Goal: Transaction & Acquisition: Purchase product/service

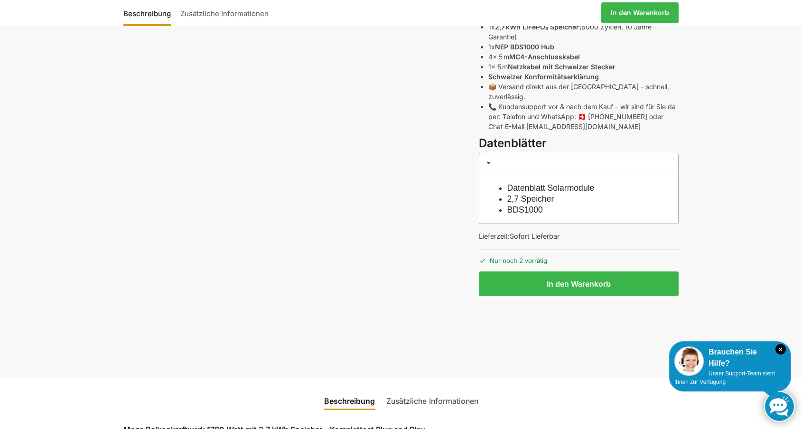
scroll to position [572, 0]
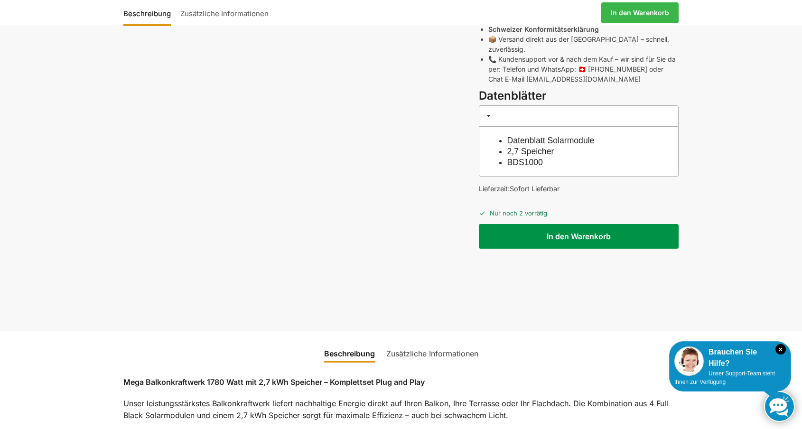
click at [550, 224] on button "In den Warenkorb" at bounding box center [579, 236] width 200 height 25
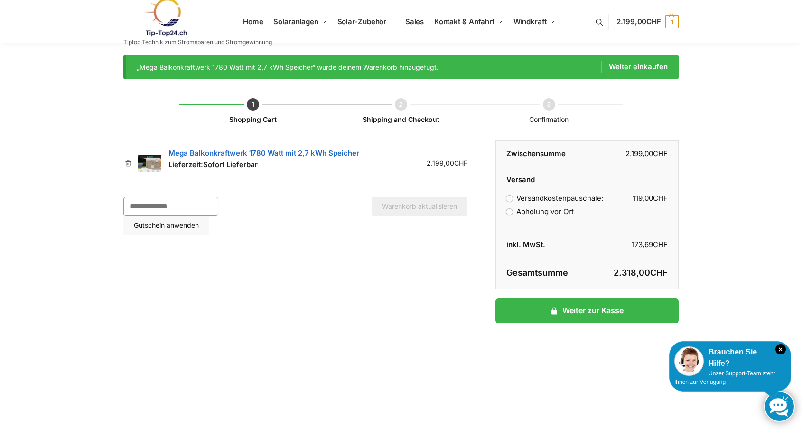
click at [154, 208] on input "Gutschein:" at bounding box center [170, 206] width 95 height 19
click at [259, 257] on div "Shopping Cart Shipping and Checkout Confirmation Artikel entfernen Vorschaubild…" at bounding box center [400, 244] width 555 height 330
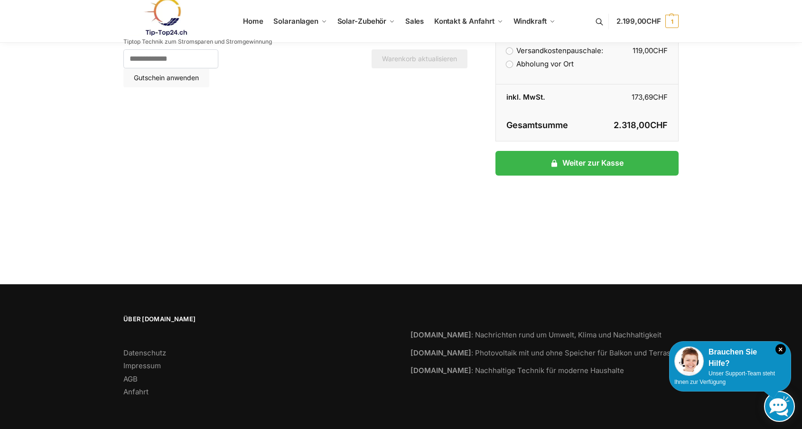
scroll to position [147, 0]
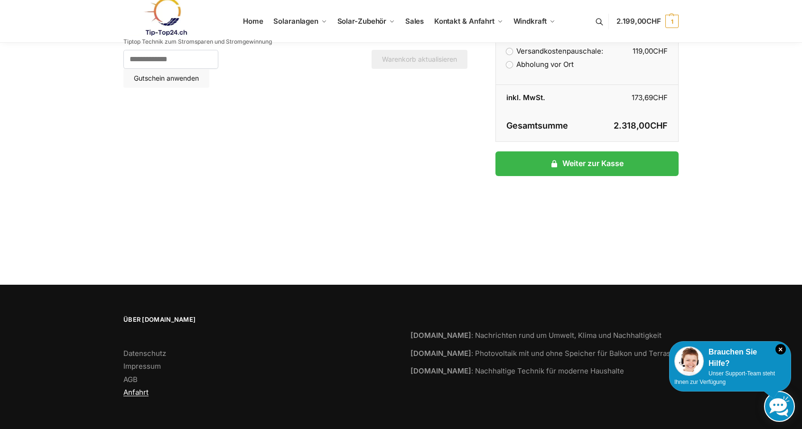
click at [139, 395] on link "Anfahrt" at bounding box center [135, 392] width 25 height 9
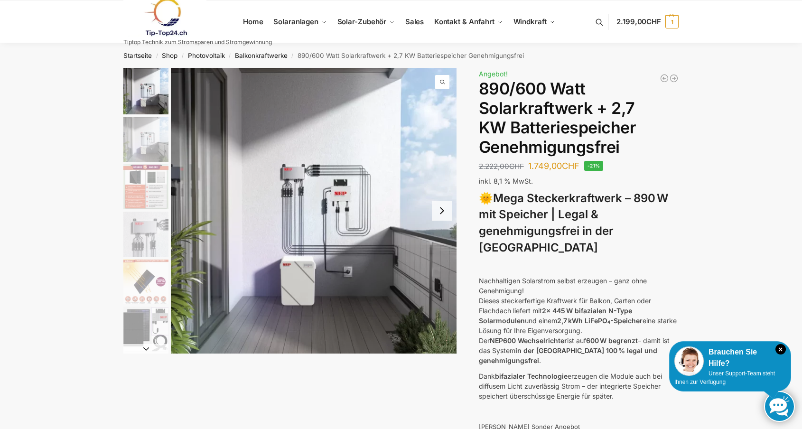
click at [443, 211] on button "Next slide" at bounding box center [442, 211] width 20 height 20
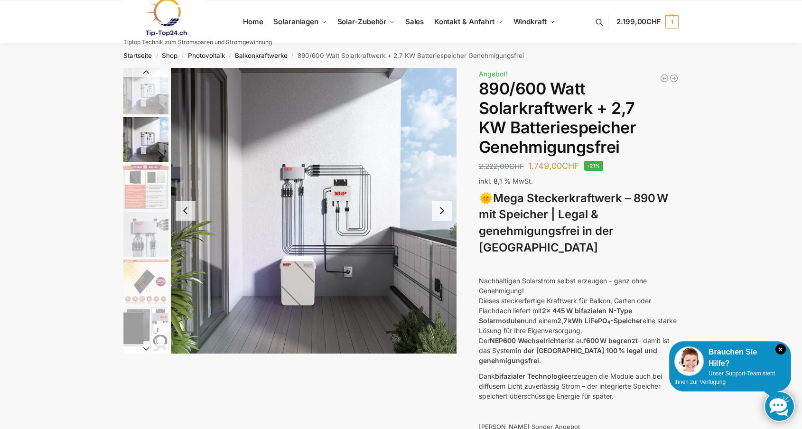
click at [443, 211] on button "Next slide" at bounding box center [442, 211] width 20 height 20
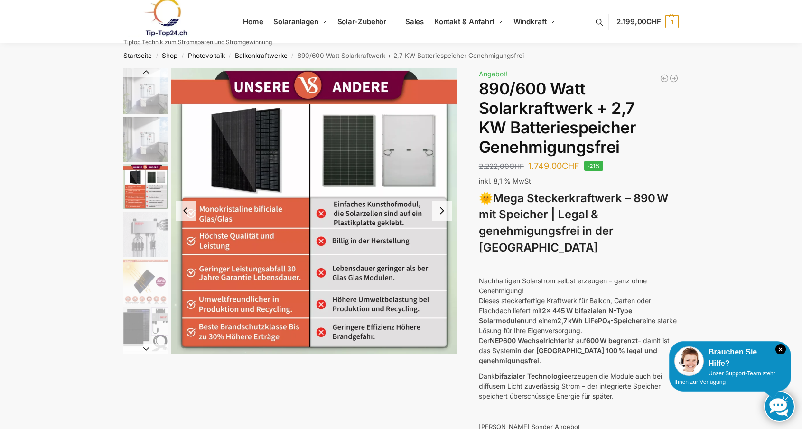
click at [444, 217] on button "Next slide" at bounding box center [442, 211] width 20 height 20
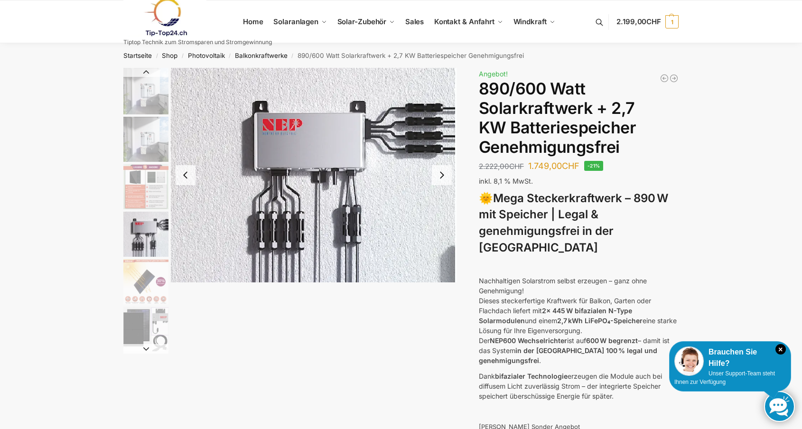
click at [444, 217] on img "4 / 12" at bounding box center [314, 175] width 286 height 215
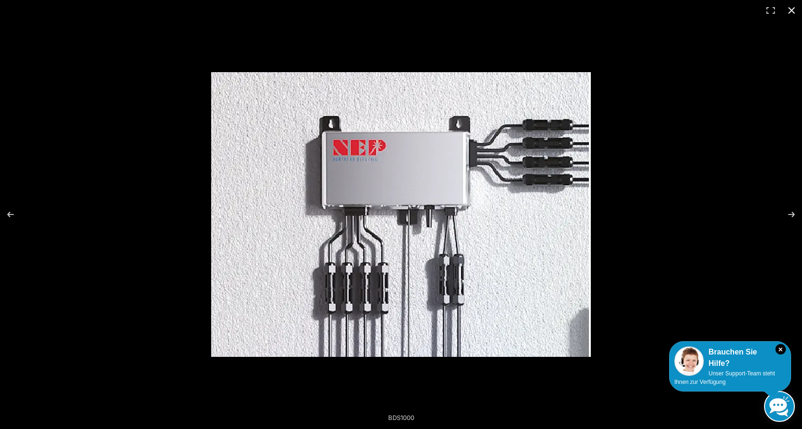
click at [790, 11] on button "Close (Esc)" at bounding box center [791, 10] width 21 height 21
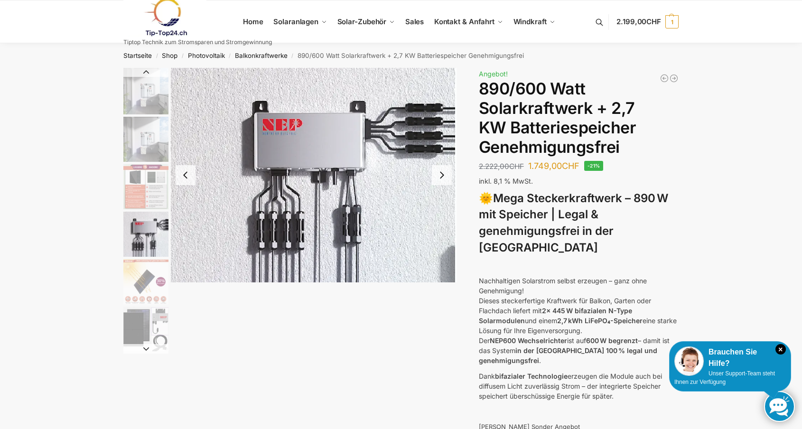
click at [184, 176] on button "Previous slide" at bounding box center [186, 175] width 20 height 20
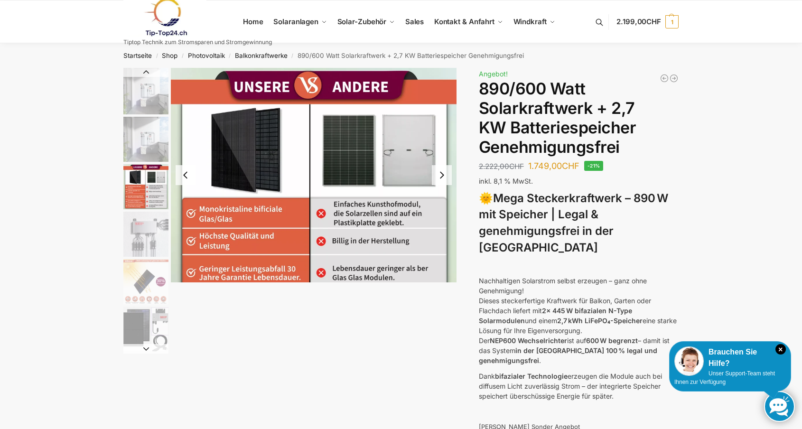
click at [184, 176] on div at bounding box center [314, 175] width 286 height 215
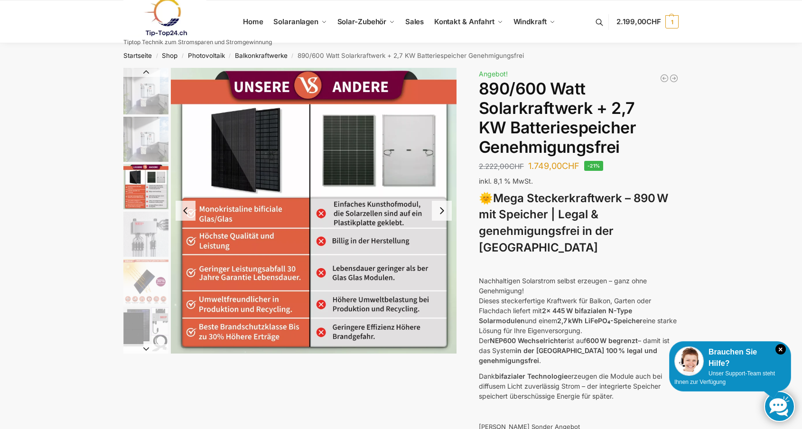
click at [184, 176] on img "3 / 12" at bounding box center [314, 211] width 286 height 286
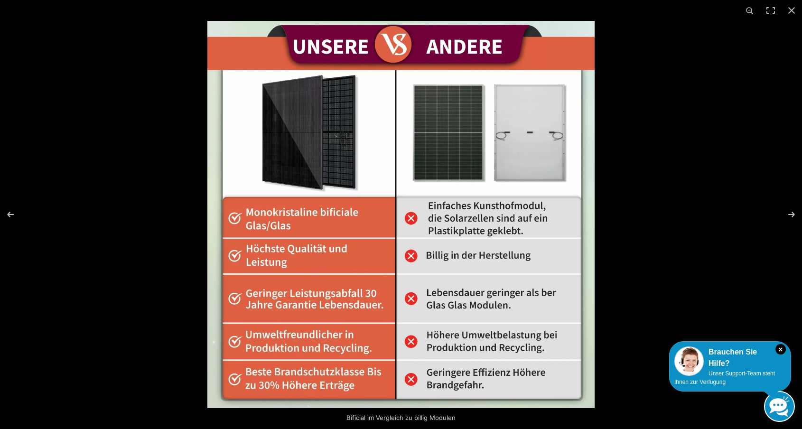
click at [184, 176] on div at bounding box center [401, 214] width 802 height 429
click at [792, 8] on button "Close (Esc)" at bounding box center [791, 10] width 21 height 21
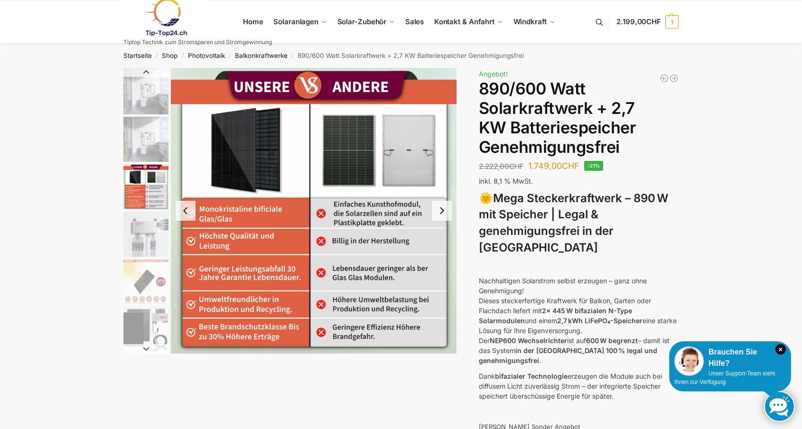
click at [186, 209] on button "Previous slide" at bounding box center [186, 211] width 20 height 20
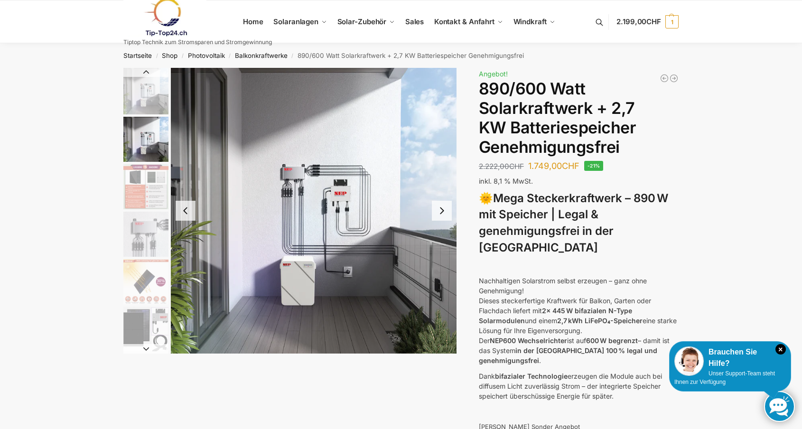
click at [186, 209] on button "Previous slide" at bounding box center [186, 211] width 20 height 20
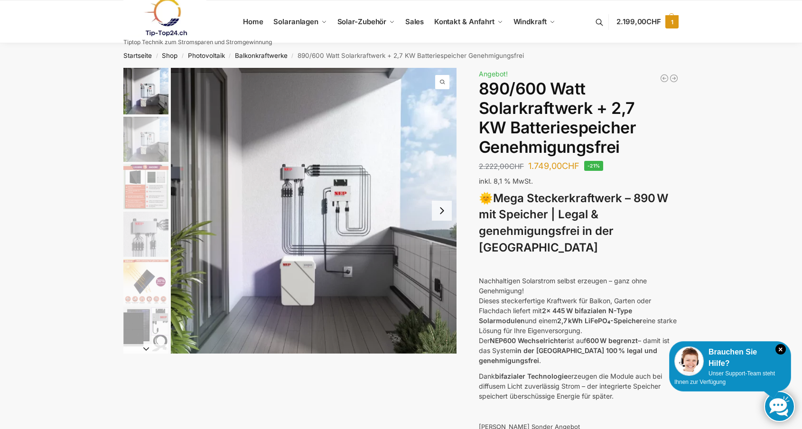
click at [672, 24] on span "1" at bounding box center [671, 21] width 13 height 13
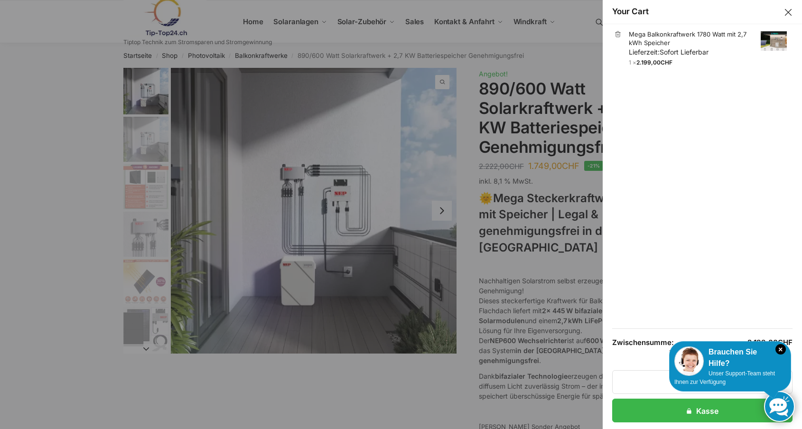
click at [660, 181] on ul "× Mega Balkonkraftwerk 1780 Watt mit 2,7 kWh Speicher Lieferzeit: Sofort Liefer…" at bounding box center [702, 176] width 180 height 305
click at [691, 204] on ul "× Mega Balkonkraftwerk 1780 Watt mit 2,7 kWh Speicher Lieferzeit: Sofort Liefer…" at bounding box center [702, 176] width 180 height 305
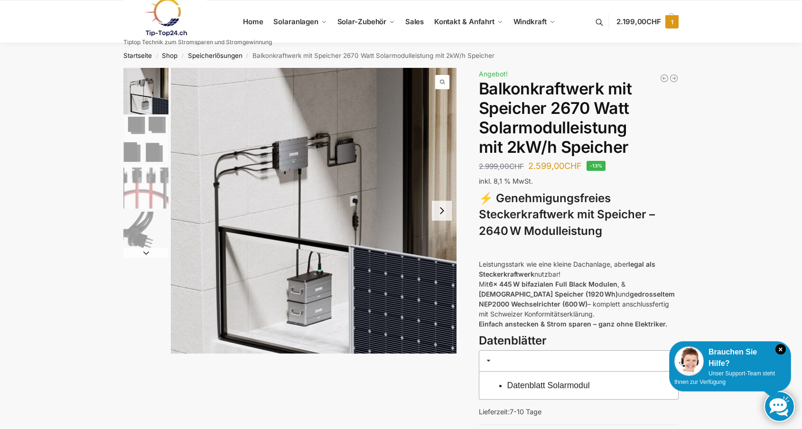
click at [672, 22] on span "1" at bounding box center [671, 21] width 13 height 13
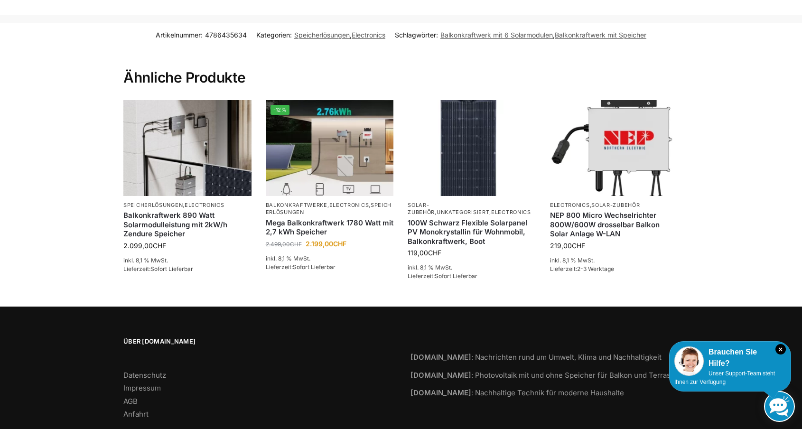
scroll to position [1160, 0]
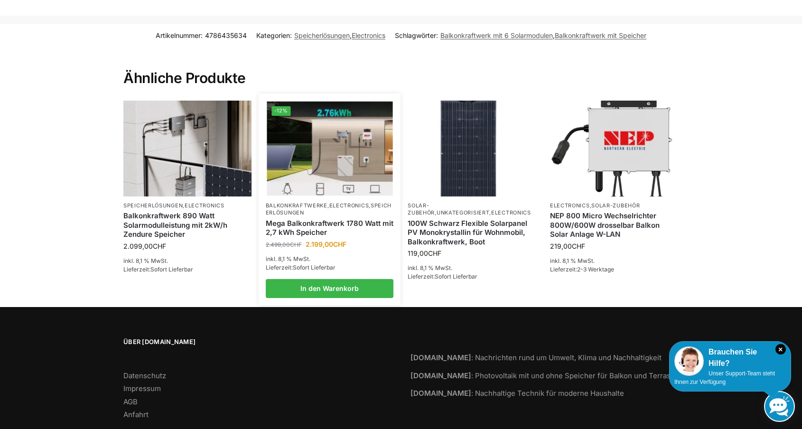
click at [329, 133] on img at bounding box center [330, 148] width 126 height 94
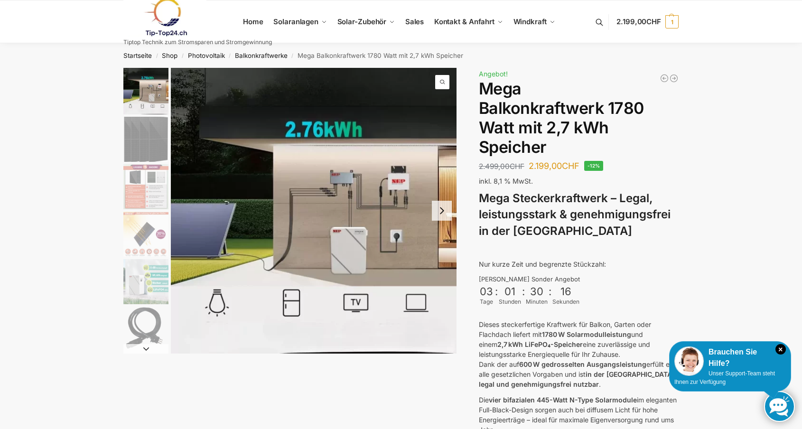
click at [352, 253] on img "1 / 9" at bounding box center [314, 211] width 286 height 286
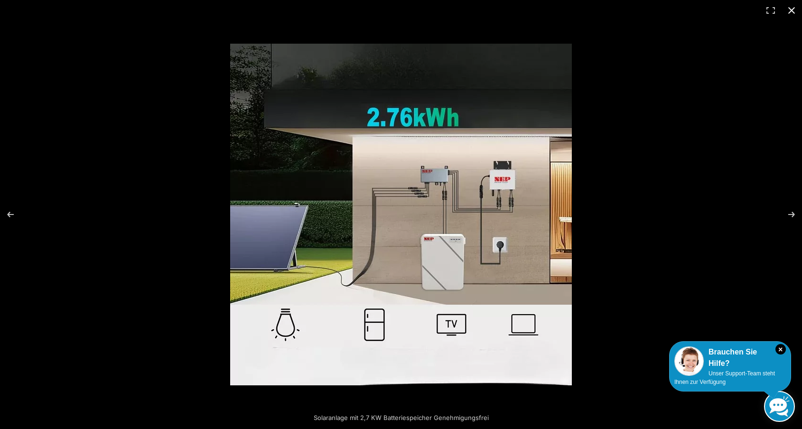
click at [715, 235] on div at bounding box center [584, 233] width 708 height 379
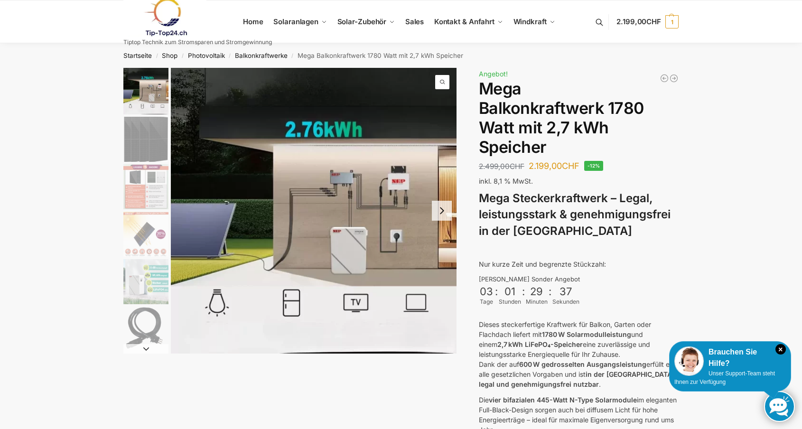
click at [342, 216] on img "1 / 9" at bounding box center [314, 211] width 286 height 286
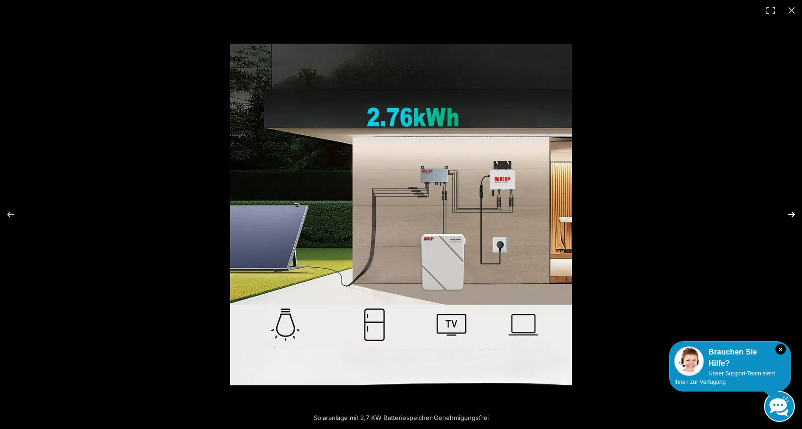
click at [793, 215] on button "Next (arrow right)" at bounding box center [785, 214] width 33 height 47
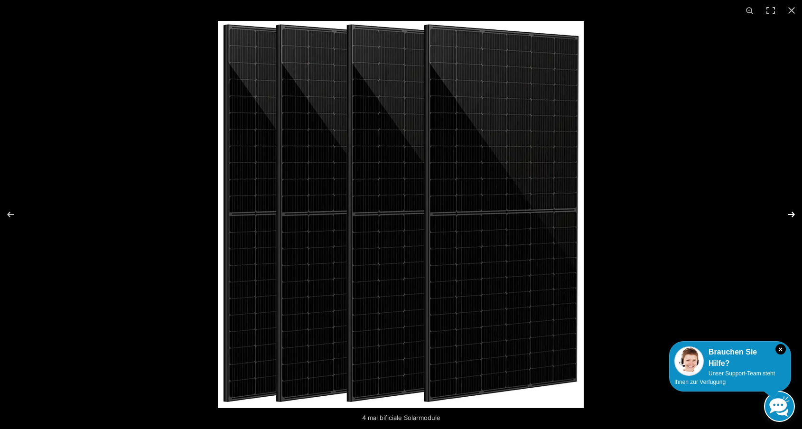
click at [793, 215] on button "Next (arrow right)" at bounding box center [785, 214] width 33 height 47
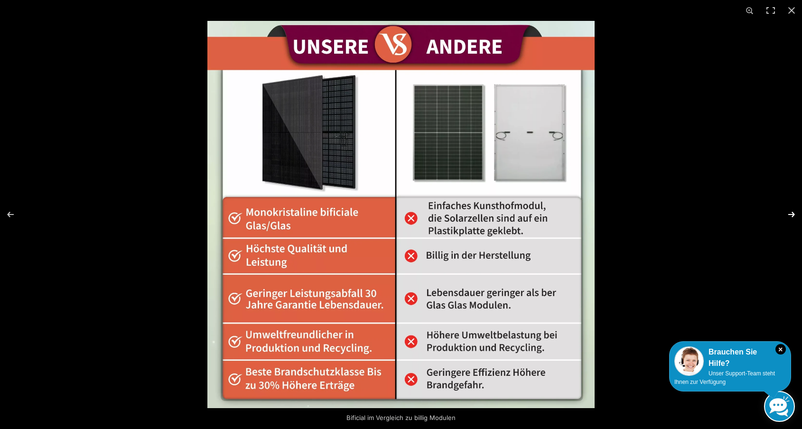
click at [793, 215] on button "Next (arrow right)" at bounding box center [785, 214] width 33 height 47
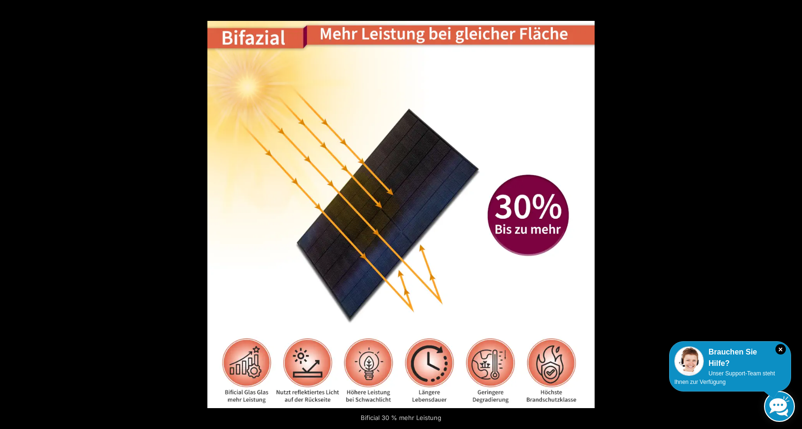
click at [793, 215] on button "Next (arrow right)" at bounding box center [785, 214] width 33 height 47
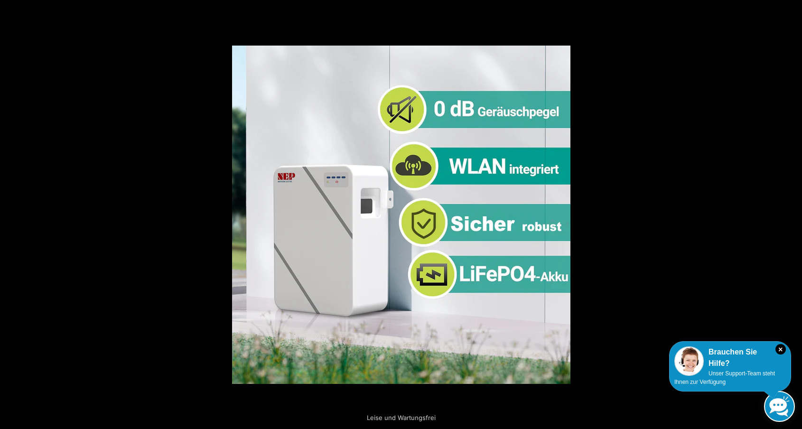
click at [797, 212] on button "Next (arrow right)" at bounding box center [785, 214] width 33 height 47
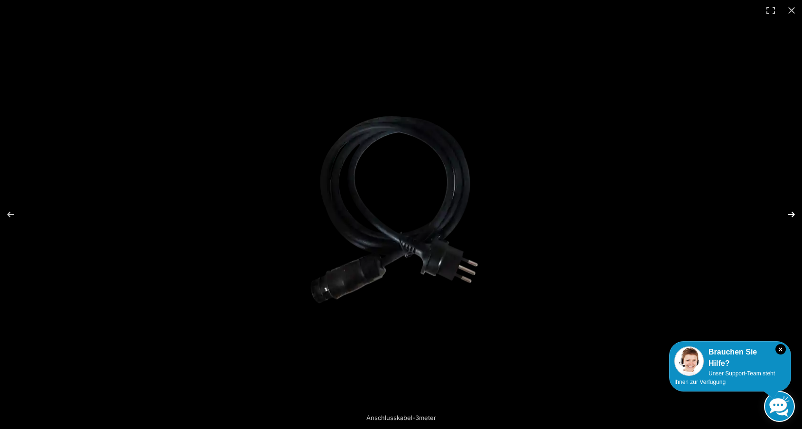
click at [797, 212] on button "Next (arrow right)" at bounding box center [785, 214] width 33 height 47
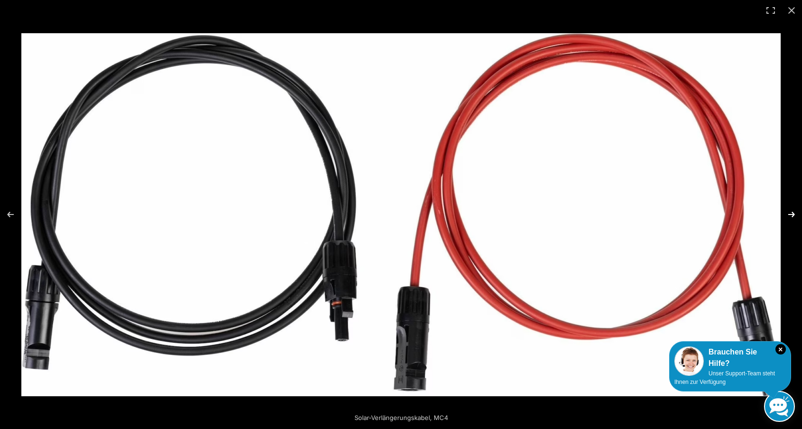
click at [797, 212] on button "Next (arrow right)" at bounding box center [785, 214] width 33 height 47
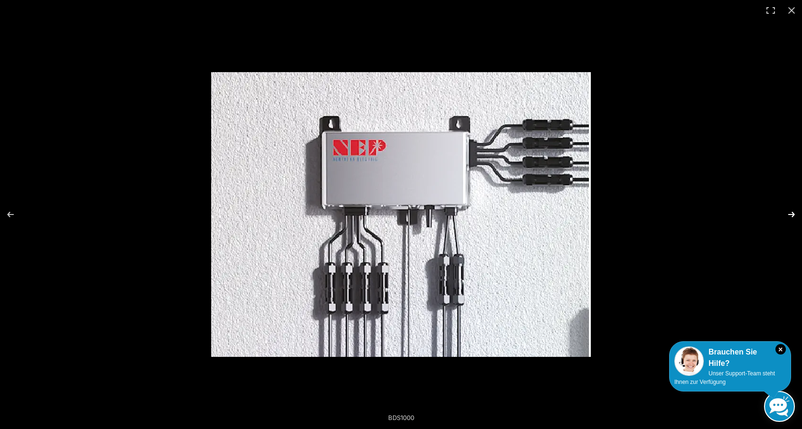
click at [797, 212] on button "Next (arrow right)" at bounding box center [785, 214] width 33 height 47
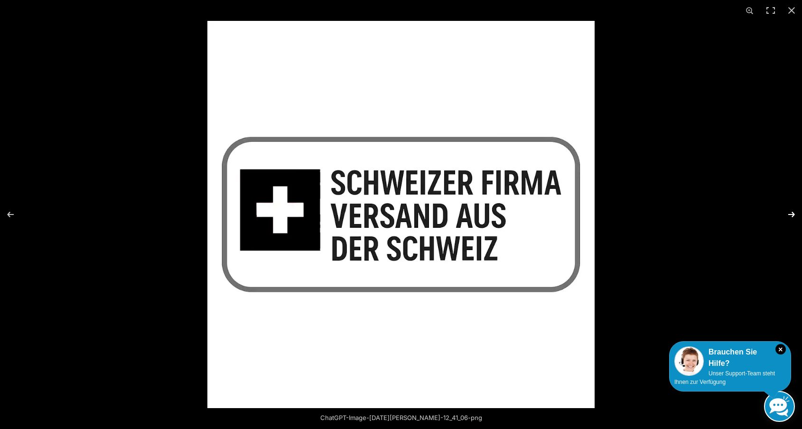
click at [797, 212] on button "Next (arrow right)" at bounding box center [785, 214] width 33 height 47
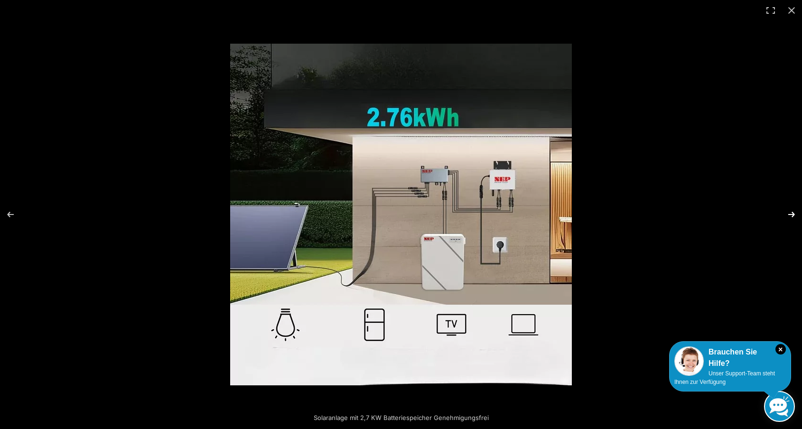
click at [797, 212] on button "Next (arrow right)" at bounding box center [785, 214] width 33 height 47
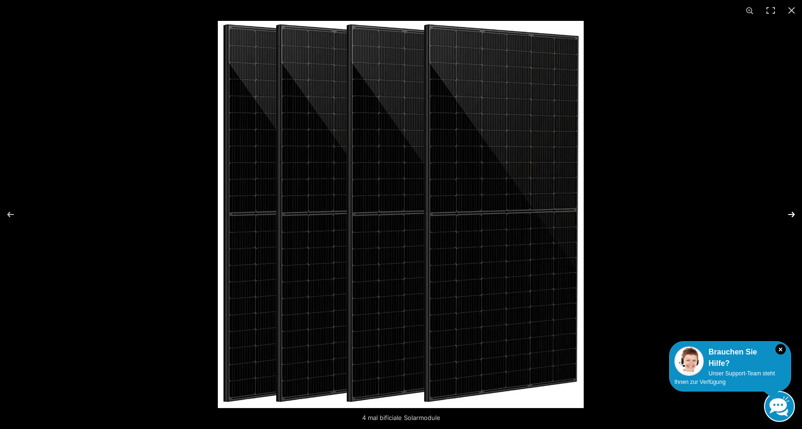
click at [797, 212] on button "Next (arrow right)" at bounding box center [785, 214] width 33 height 47
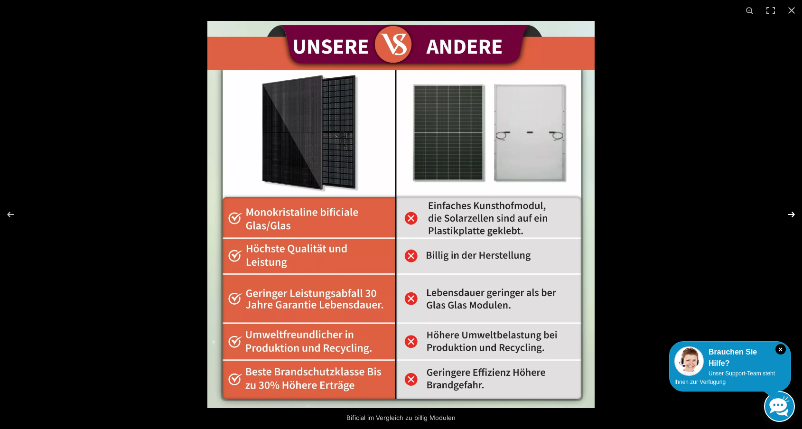
click at [792, 213] on button "Next (arrow right)" at bounding box center [785, 214] width 33 height 47
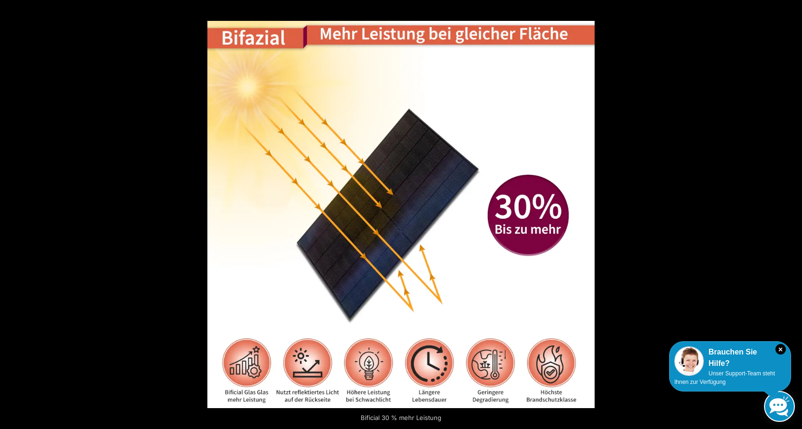
click at [792, 213] on button "Next (arrow right)" at bounding box center [785, 214] width 33 height 47
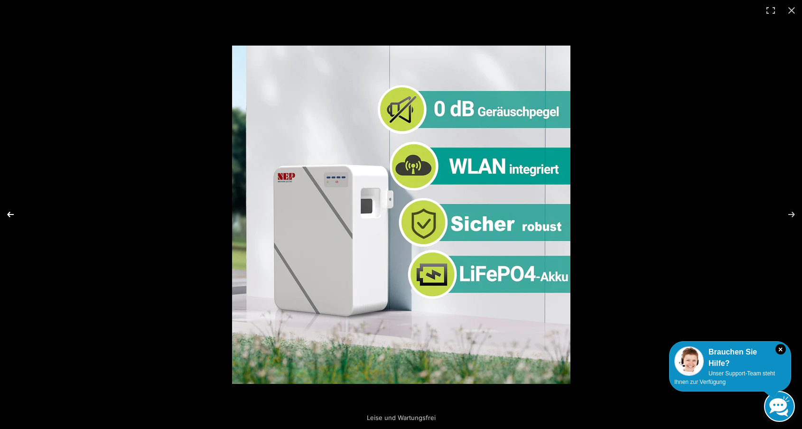
click at [11, 214] on button "Previous (arrow left)" at bounding box center [16, 214] width 33 height 47
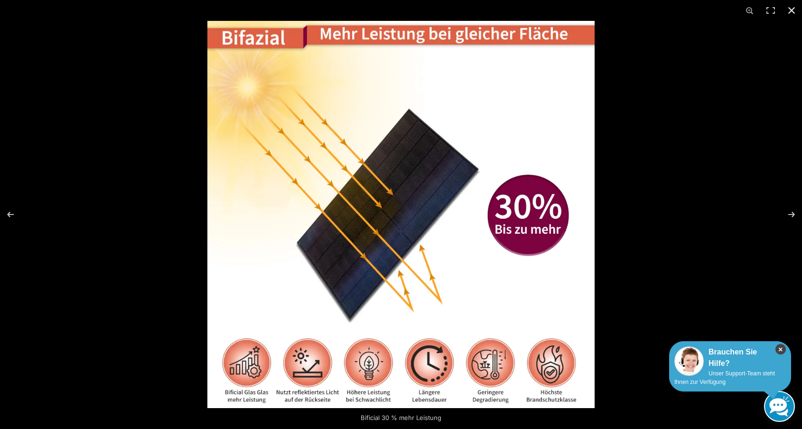
click at [782, 349] on icon "×" at bounding box center [780, 349] width 10 height 10
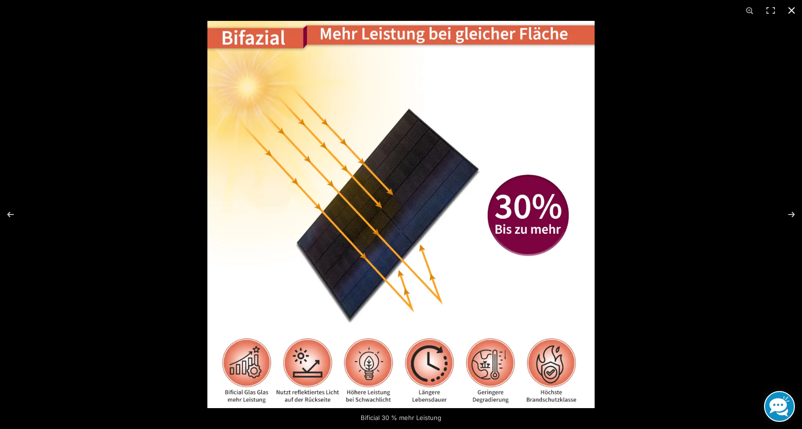
click at [794, 11] on button "Close (Esc)" at bounding box center [791, 10] width 21 height 21
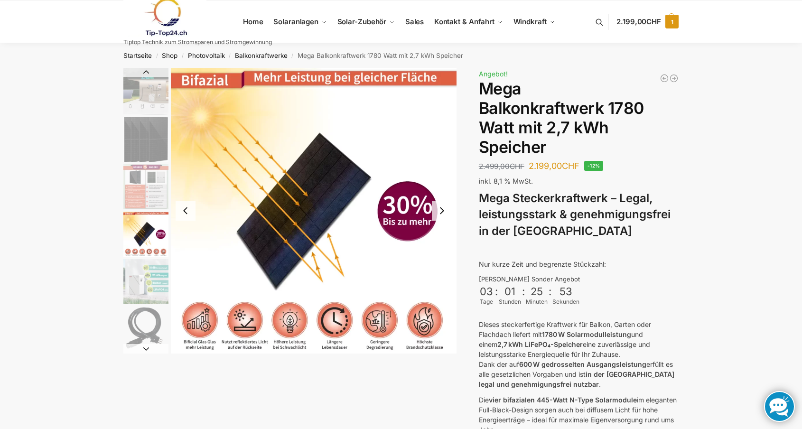
click at [672, 21] on span "1" at bounding box center [671, 21] width 13 height 13
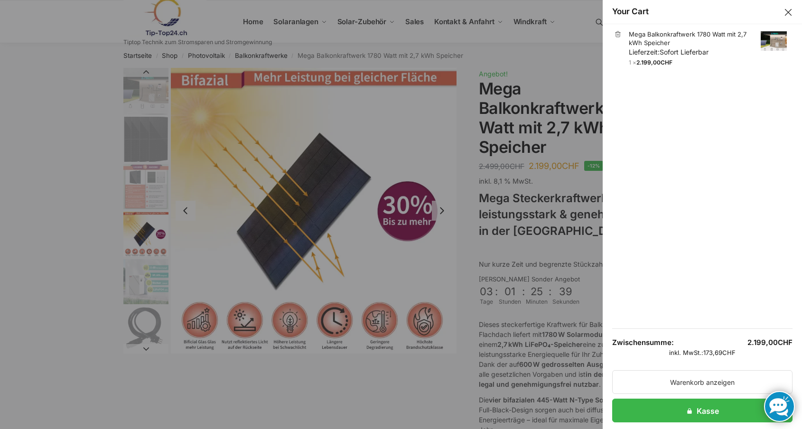
click at [788, 12] on button "Close drawer" at bounding box center [788, 12] width 12 height 12
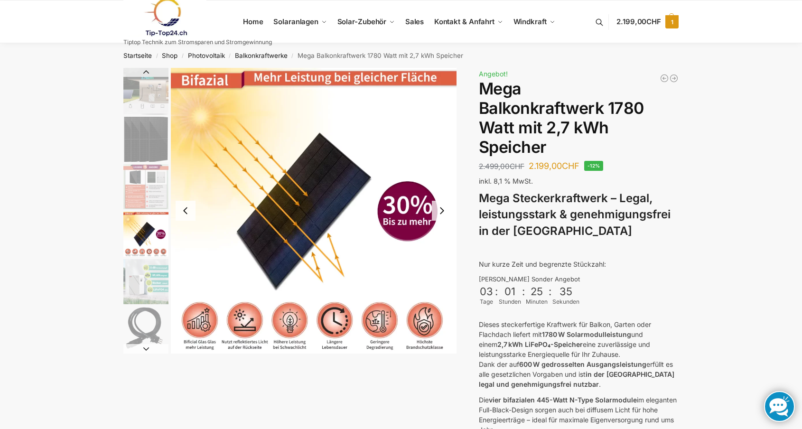
click at [631, 21] on span "2.199,00 CHF" at bounding box center [638, 21] width 45 height 9
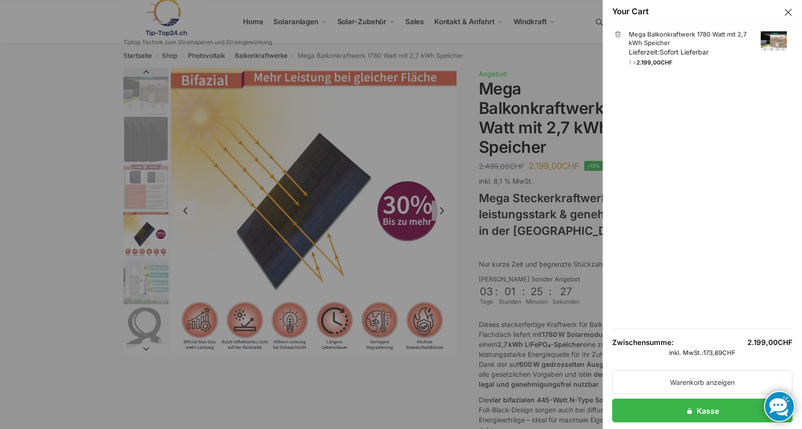
click at [788, 11] on button "Close drawer" at bounding box center [788, 12] width 12 height 12
